Goal: Book appointment/travel/reservation

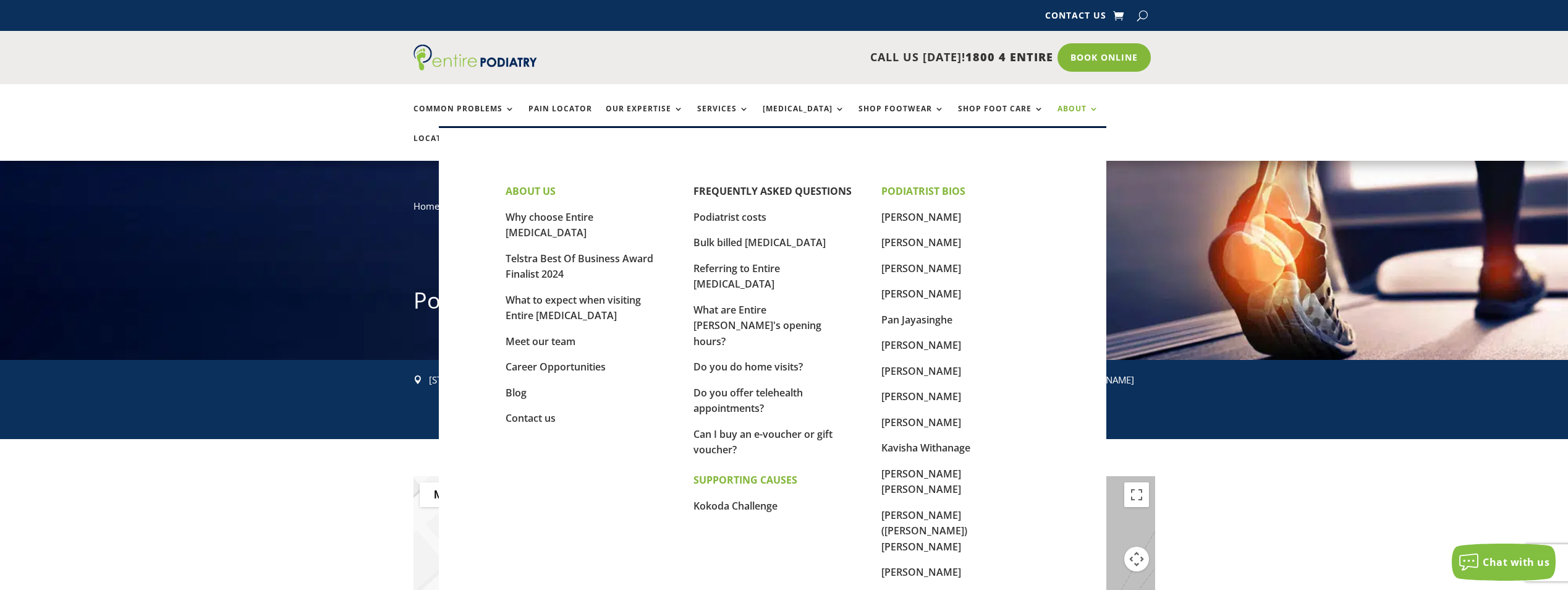
click at [1058, 107] on link "About" at bounding box center [1079, 118] width 42 height 27
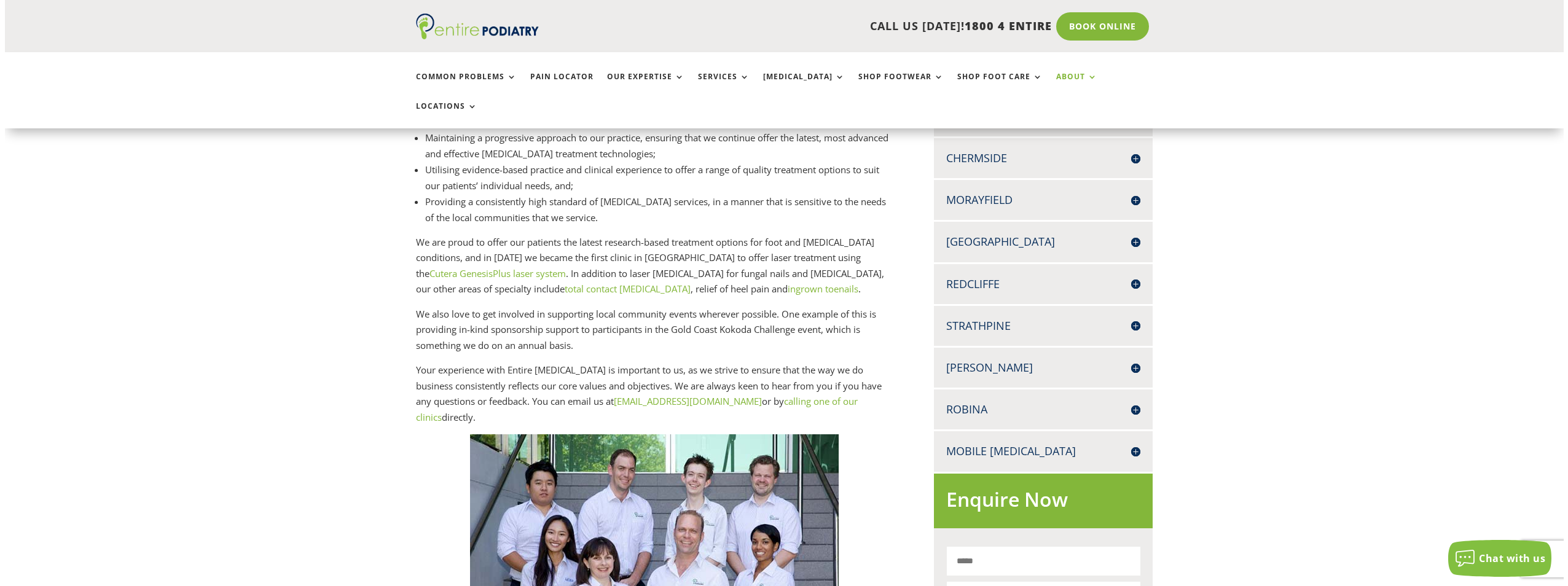
scroll to position [294, 0]
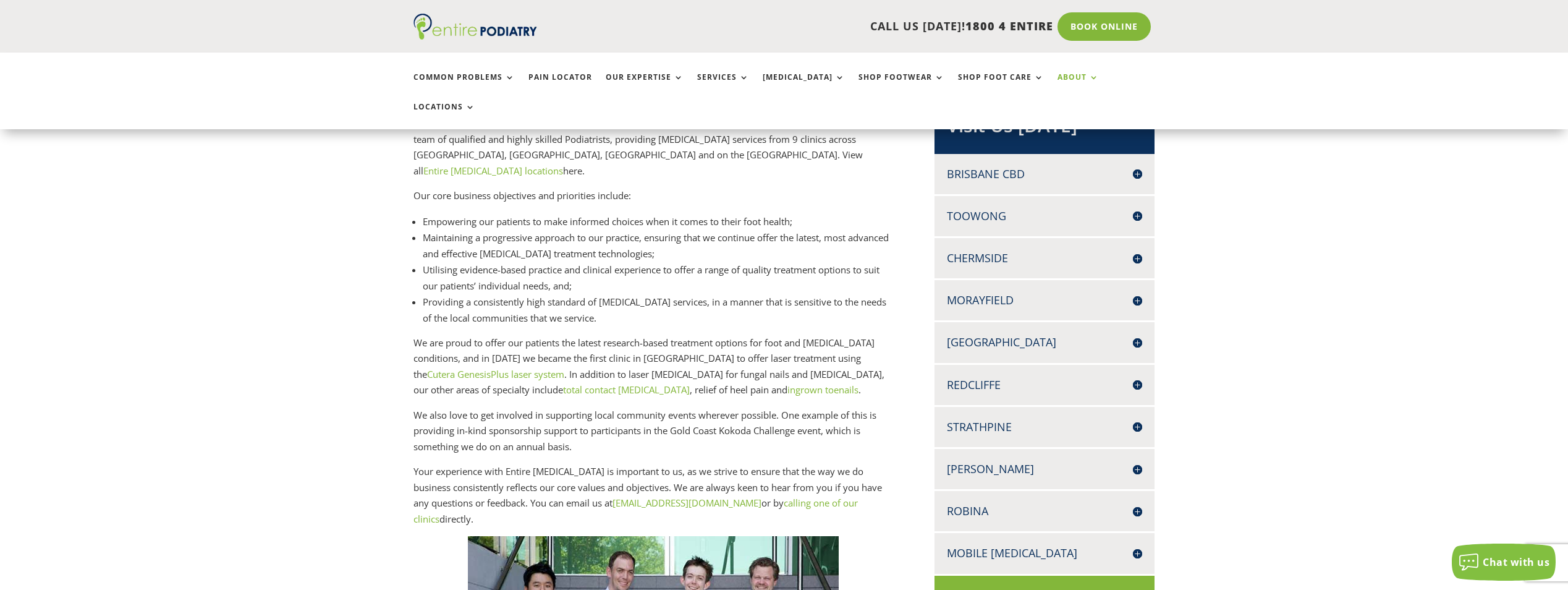
click at [1108, 166] on h4 "Brisbane CBD" at bounding box center [1044, 174] width 195 height 16
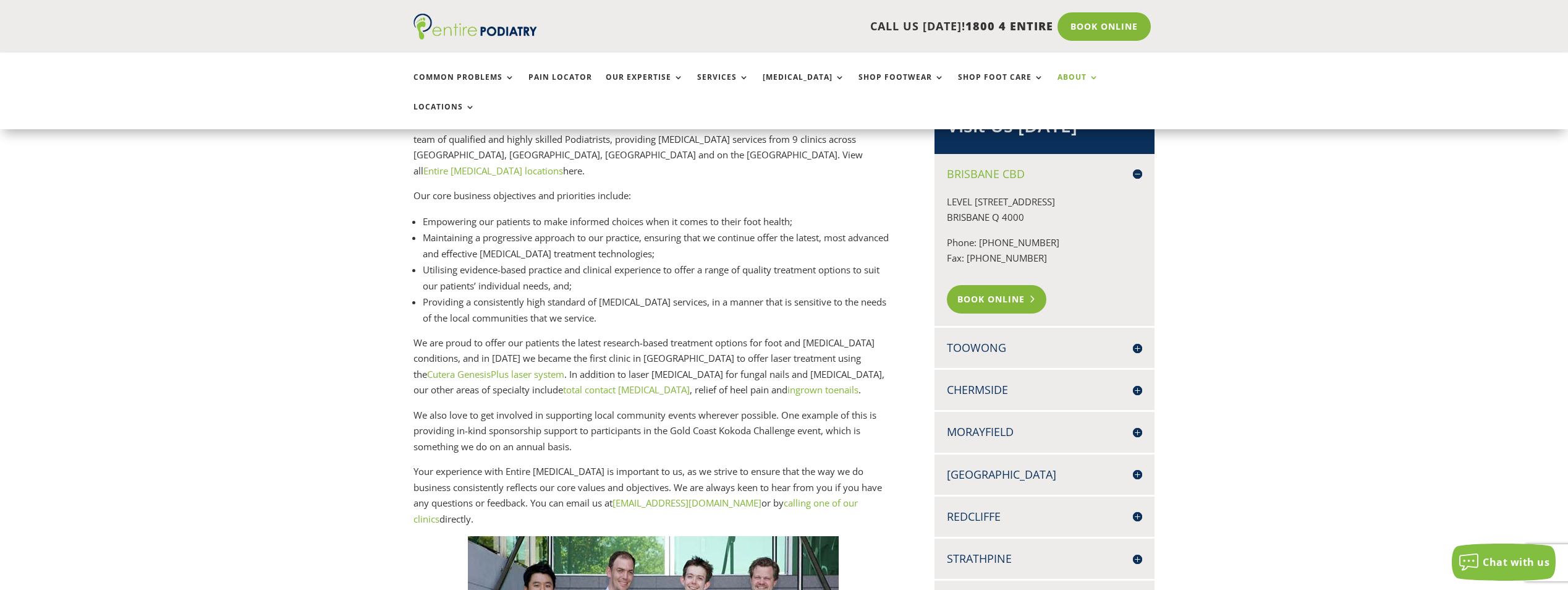
click at [1008, 285] on link "Book Online" at bounding box center [996, 299] width 100 height 29
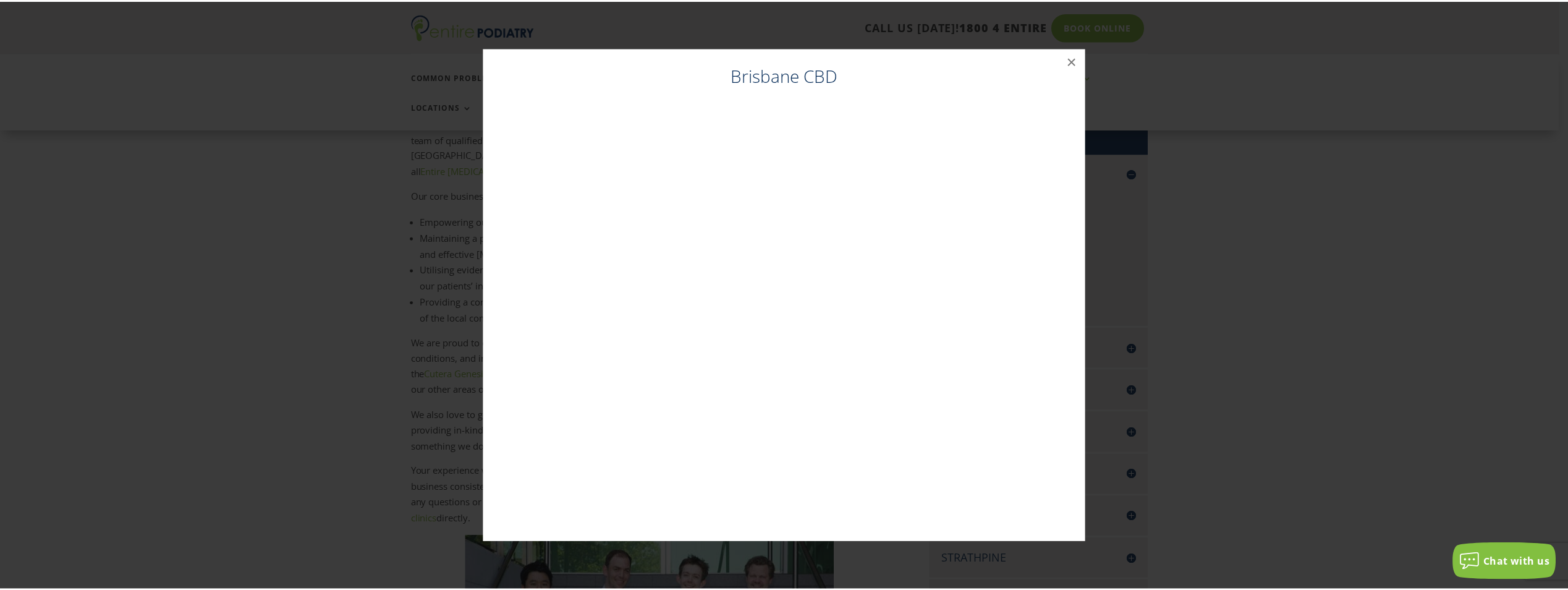
scroll to position [297, 0]
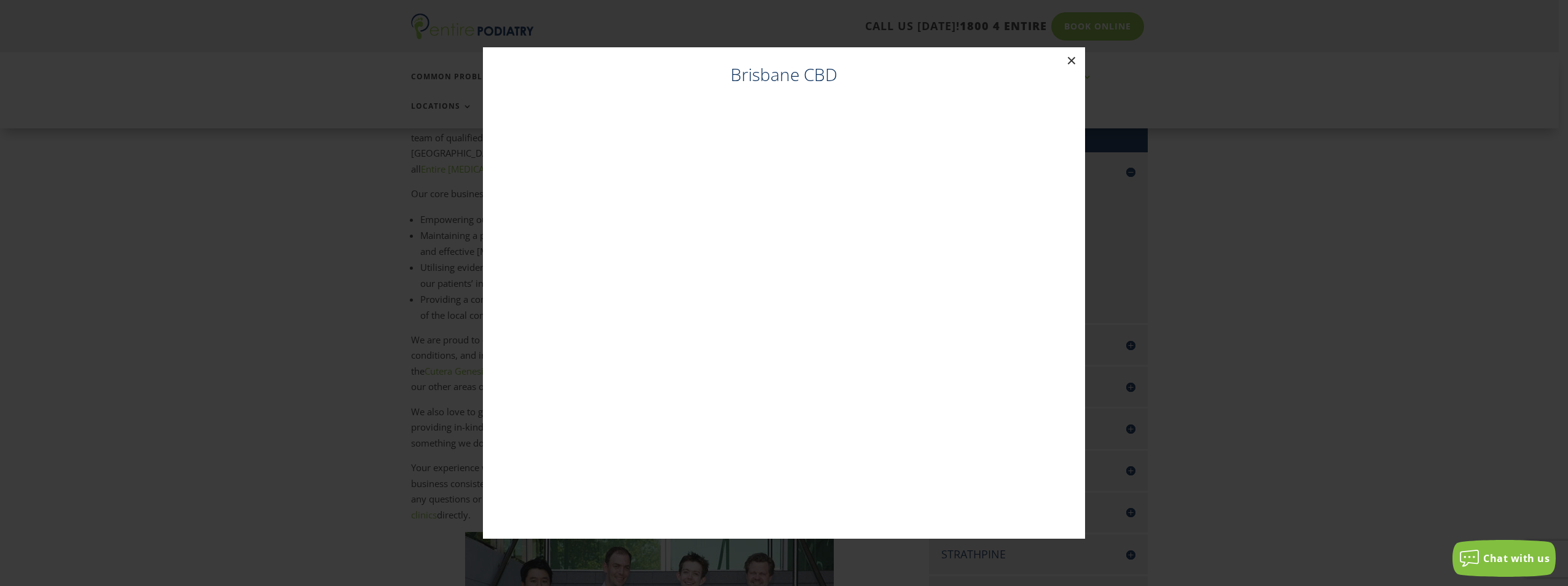
click at [1069, 63] on button "×" at bounding box center [1070, 60] width 27 height 27
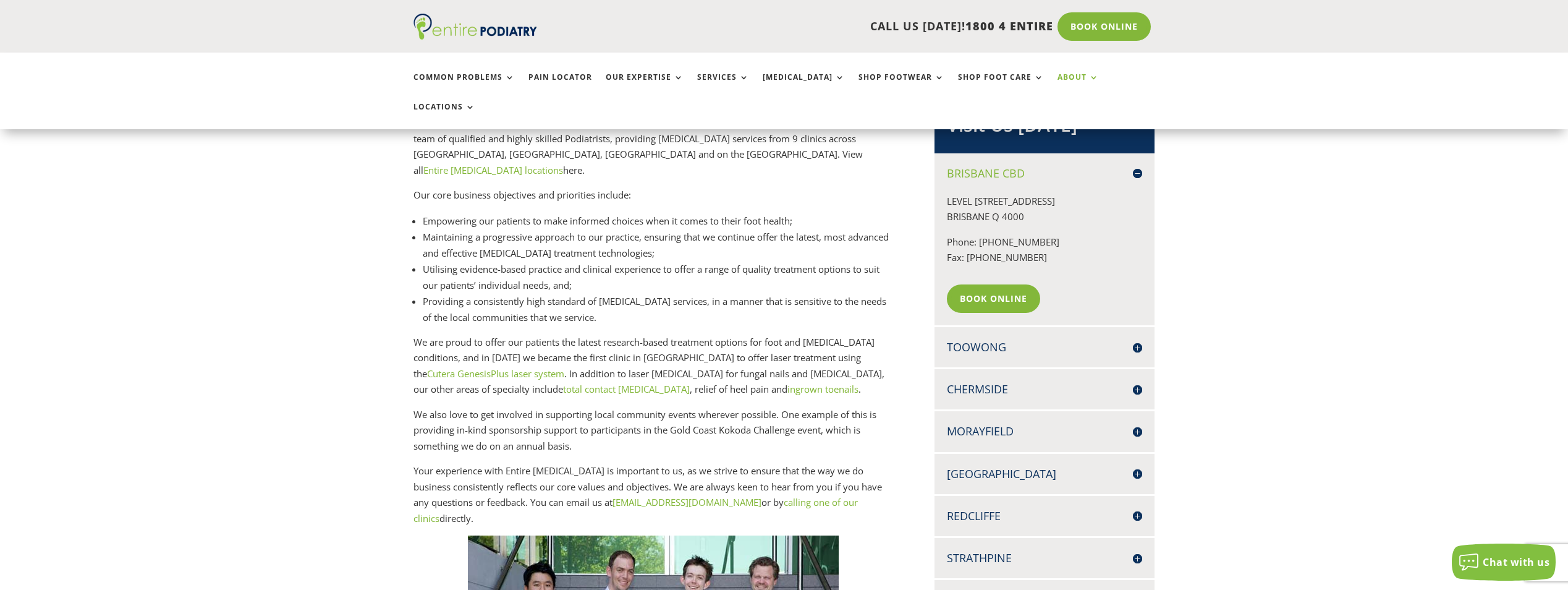
scroll to position [198, 0]
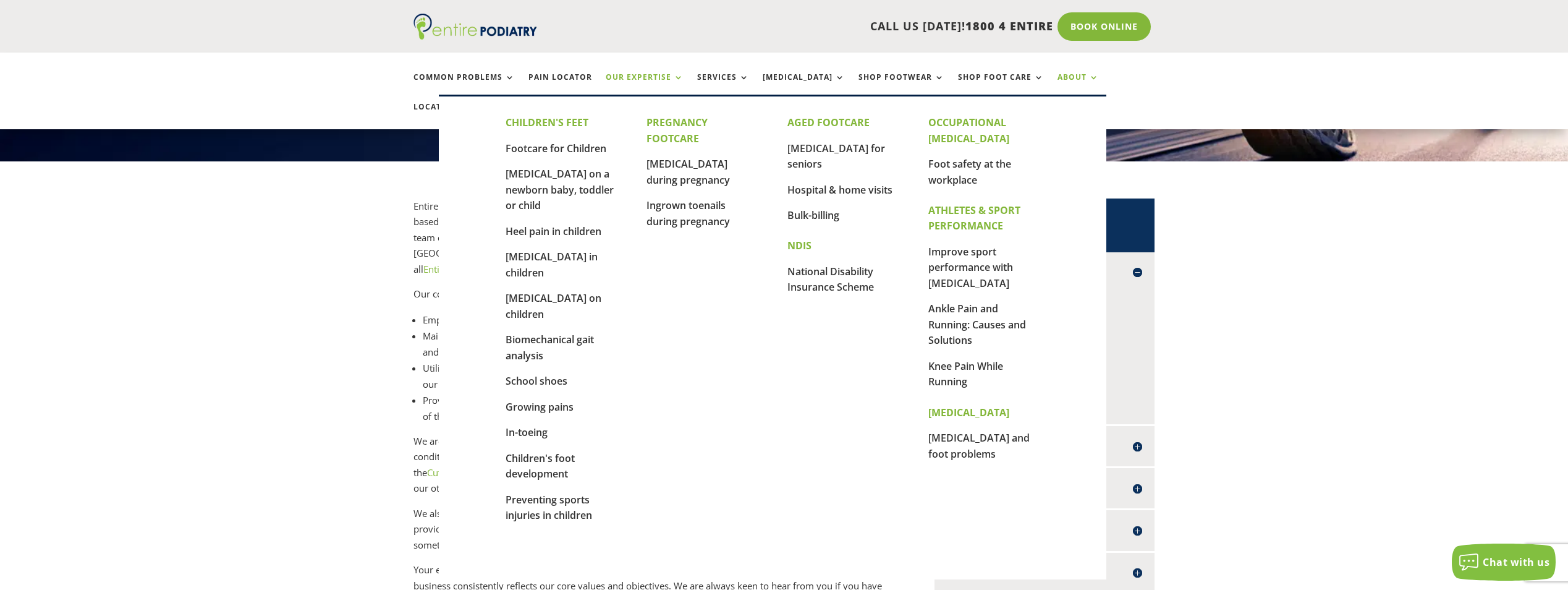
click at [676, 75] on link "Our Expertise" at bounding box center [645, 86] width 78 height 27
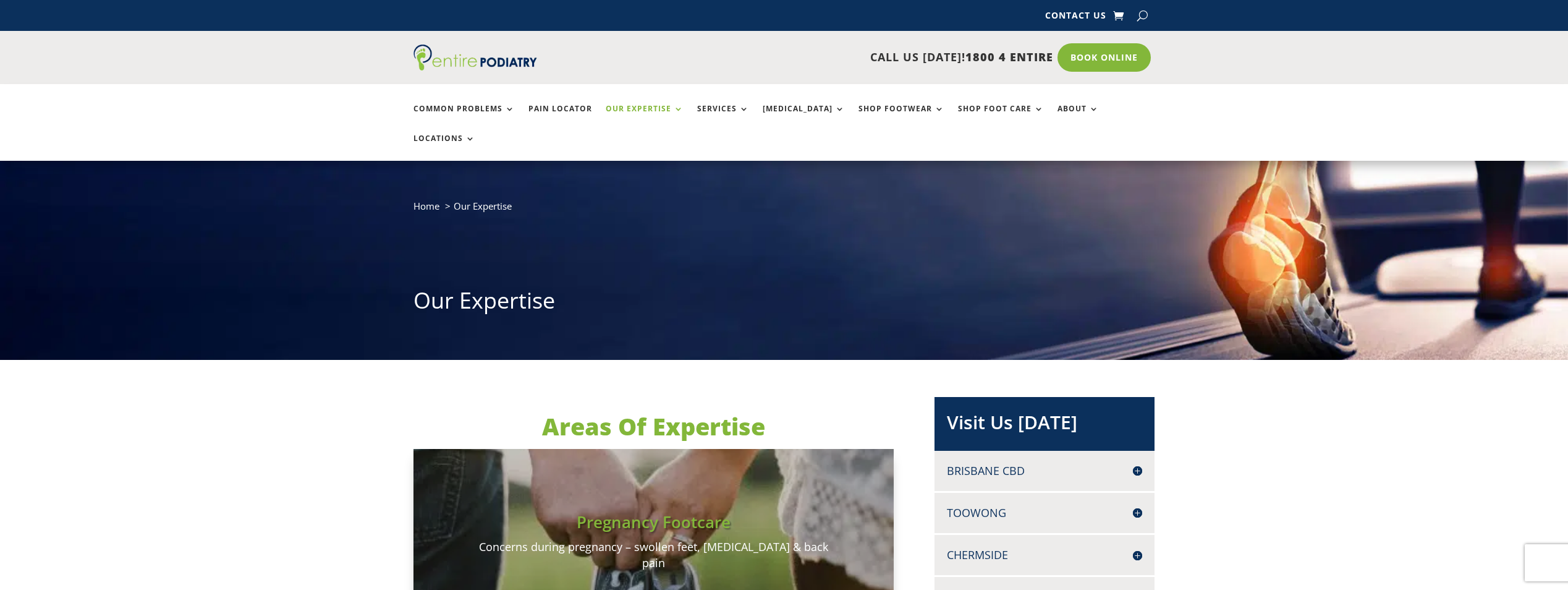
click at [644, 105] on link "Our Expertise" at bounding box center [645, 118] width 78 height 27
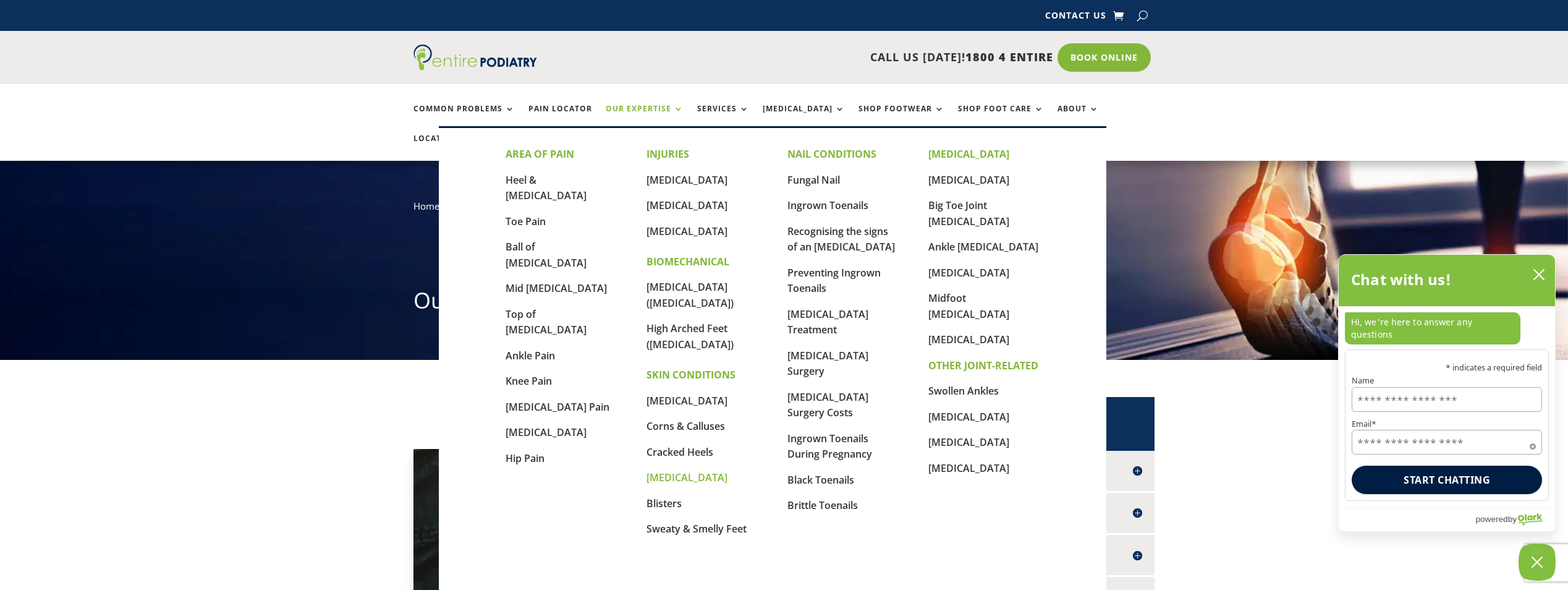
click at [651, 470] on link "[MEDICAL_DATA]" at bounding box center [686, 477] width 81 height 14
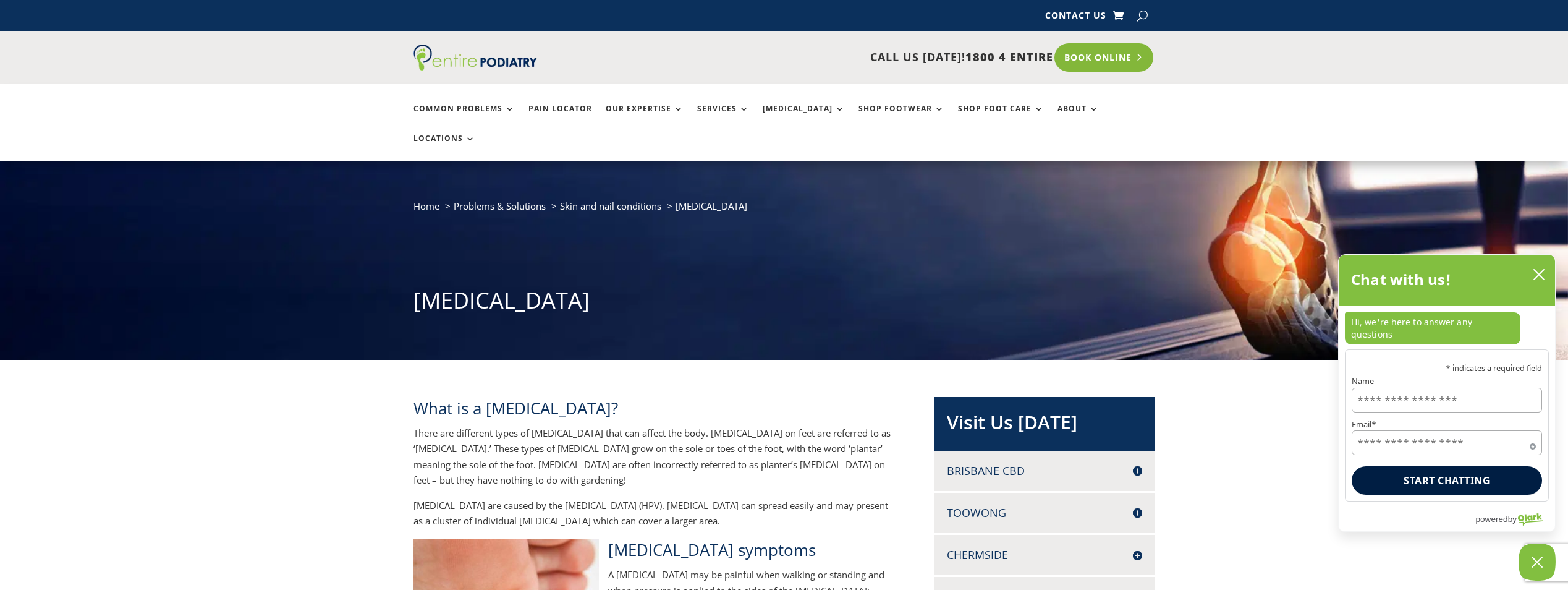
click at [1106, 62] on link "Book Online" at bounding box center [1104, 57] width 100 height 29
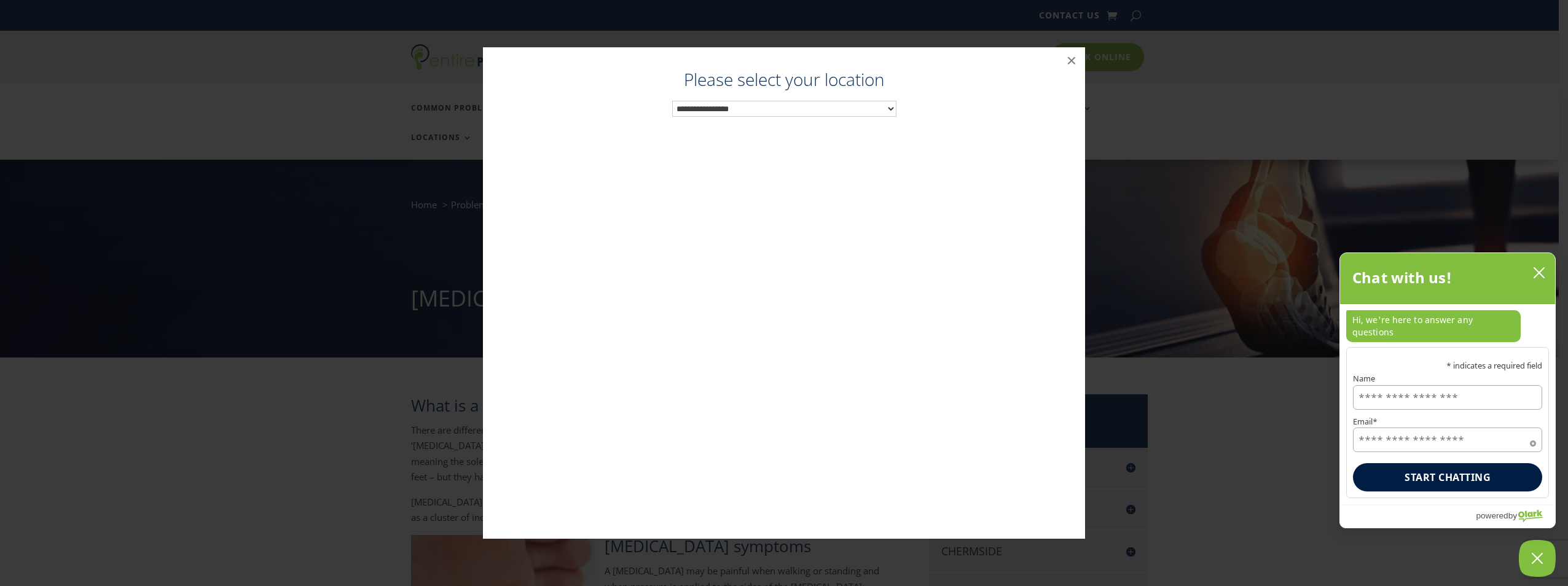
click at [803, 104] on select "**********" at bounding box center [784, 108] width 224 height 16
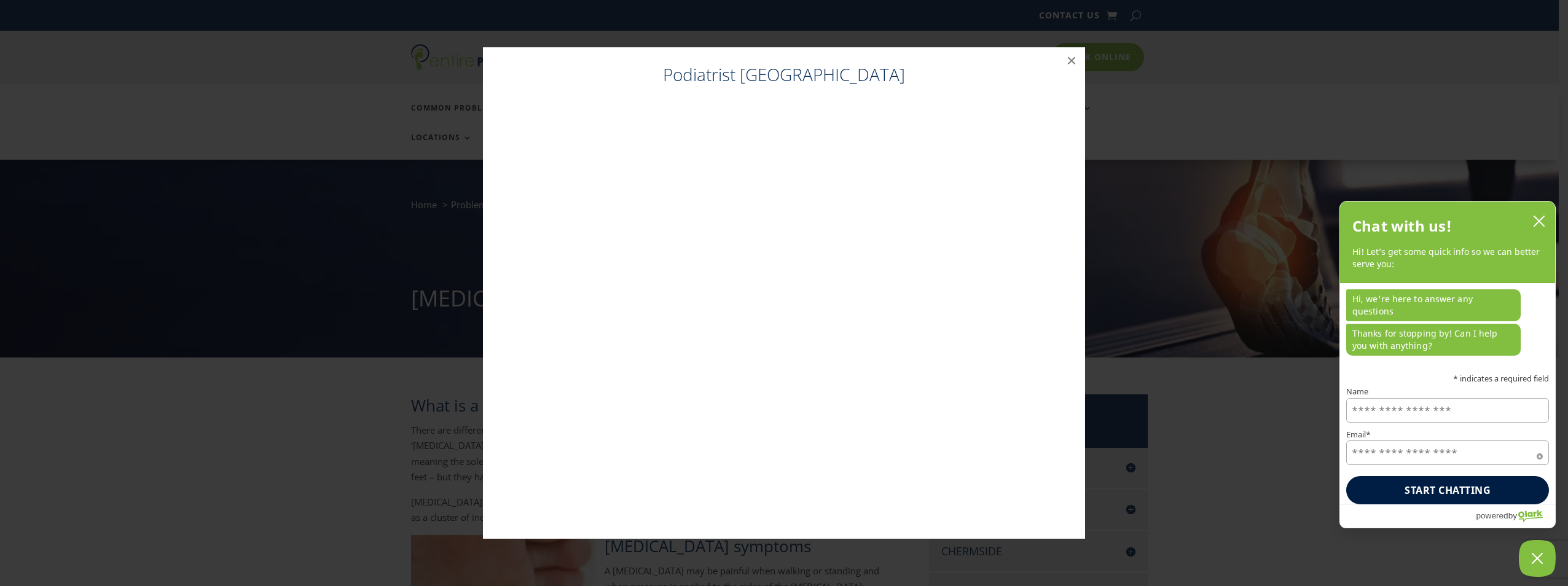
click at [1542, 226] on icon "close chatbox" at bounding box center [1538, 220] width 9 height 9
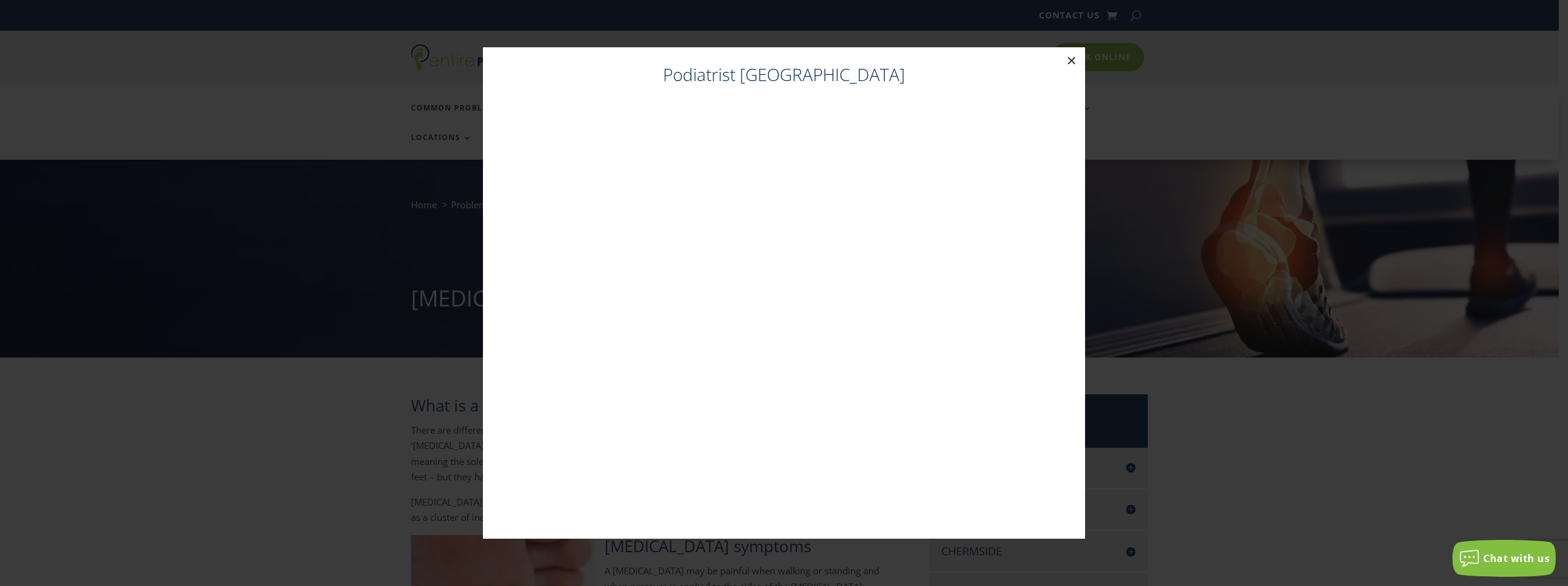
click at [1075, 58] on button "×" at bounding box center [1070, 60] width 27 height 27
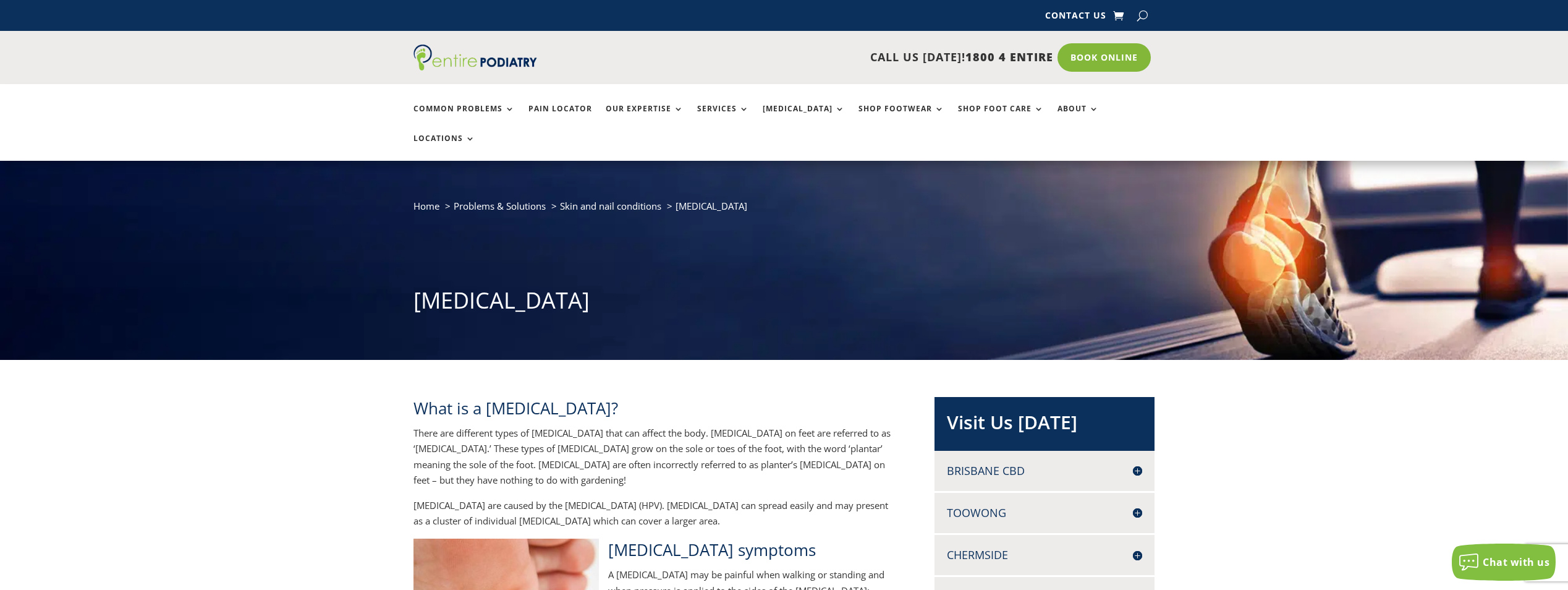
click at [284, 88] on div "Common Problems Pain Locator Our Expertise Services [MEDICAL_DATA] Shop Footwea…" at bounding box center [784, 122] width 1568 height 76
